Goal: Information Seeking & Learning: Learn about a topic

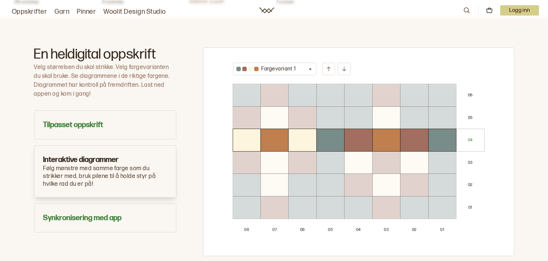
scroll to position [408, 0]
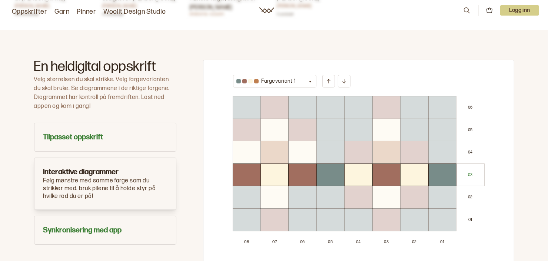
click at [86, 74] on h2 "En heldigital oppskrift" at bounding box center [105, 67] width 142 height 14
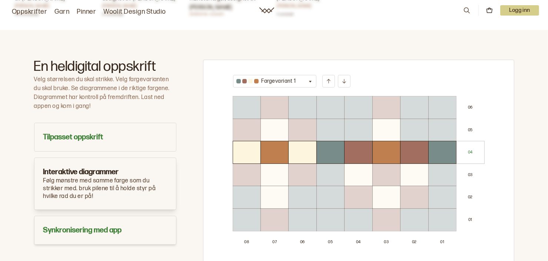
click at [84, 235] on button "Synkronisering med app" at bounding box center [105, 230] width 142 height 29
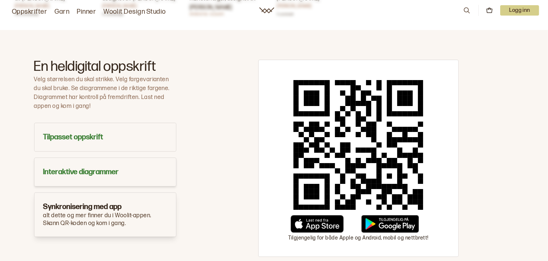
click at [89, 175] on h3 "Interaktive diagrammer" at bounding box center [105, 172] width 124 height 10
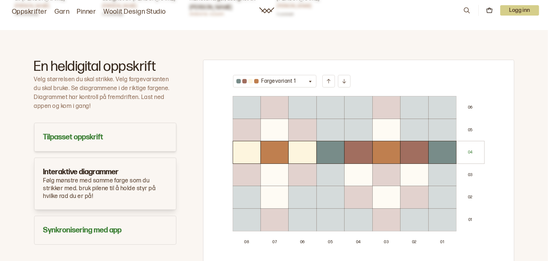
click at [94, 141] on h3 "Tilpasset oppskrift" at bounding box center [105, 137] width 124 height 10
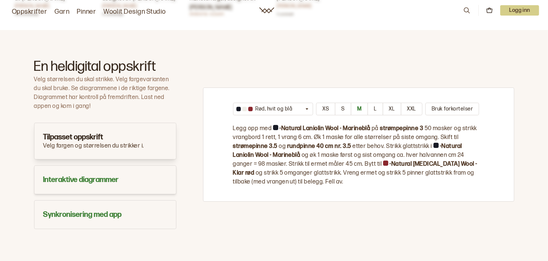
click at [93, 189] on button "Interaktive diagrammer" at bounding box center [105, 179] width 142 height 29
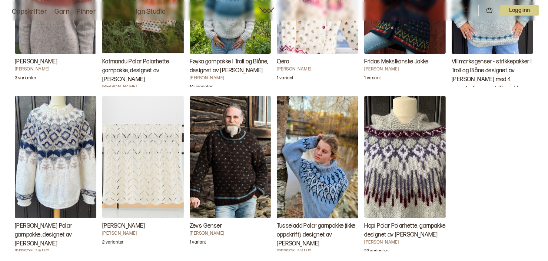
scroll to position [1483, 0]
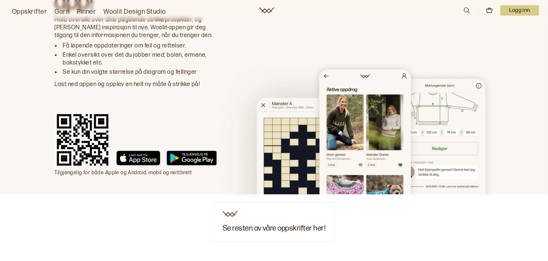
drag, startPoint x: 13, startPoint y: 169, endPoint x: 32, endPoint y: 24, distance: 146.2
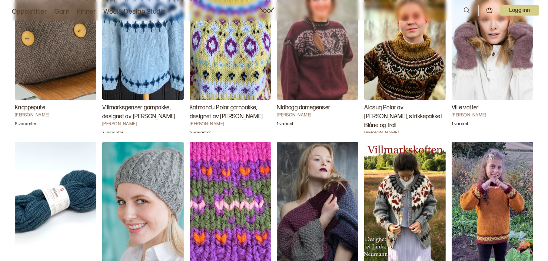
drag, startPoint x: 16, startPoint y: 56, endPoint x: 25, endPoint y: 4, distance: 52.6
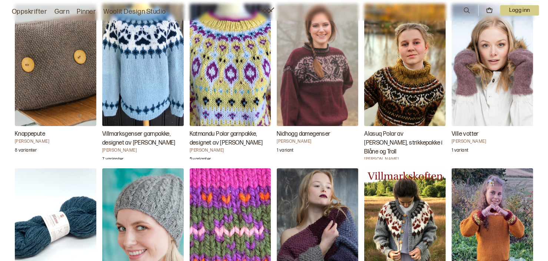
click at [28, 9] on link "Oppskrifter" at bounding box center [29, 12] width 35 height 10
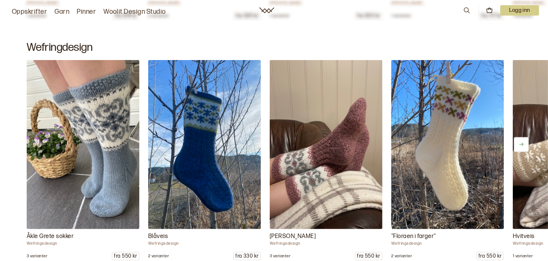
scroll to position [630, 0]
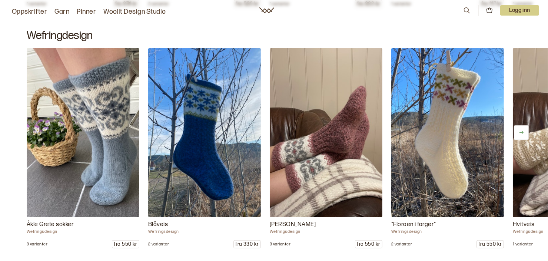
scroll to position [917, 0]
